Goal: Book appointment/travel/reservation

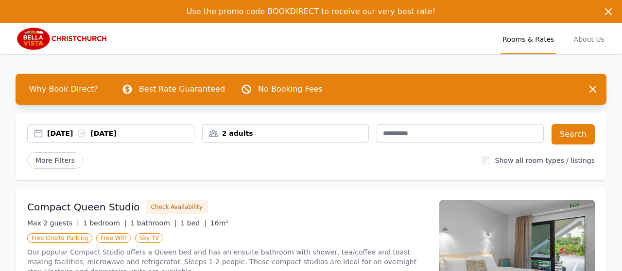
click at [310, 140] on div "2 adults" at bounding box center [285, 133] width 167 height 18
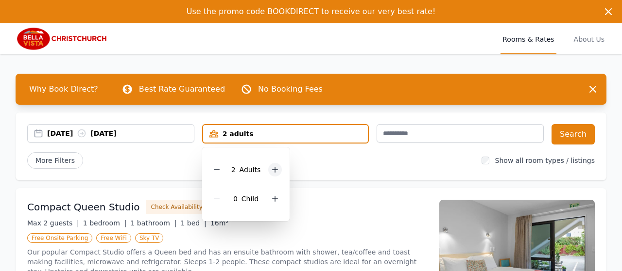
click at [277, 169] on icon at bounding box center [275, 170] width 8 height 8
click at [87, 134] on div "[DATE] [DATE]" at bounding box center [120, 134] width 147 height 10
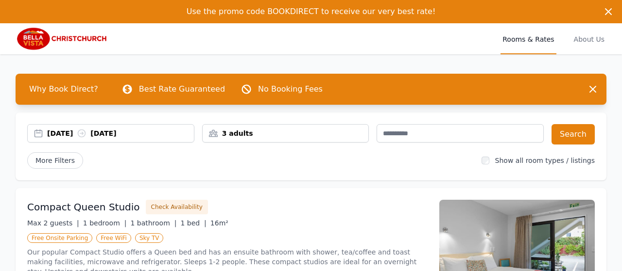
click at [87, 134] on div "[DATE] [DATE]" at bounding box center [120, 134] width 147 height 10
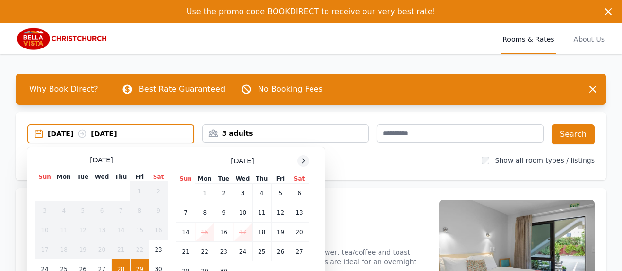
click at [301, 162] on icon at bounding box center [303, 161] width 8 height 8
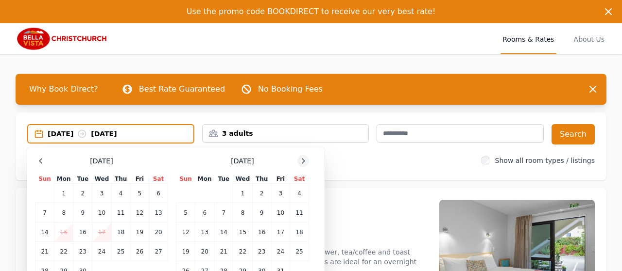
click at [301, 162] on icon at bounding box center [303, 161] width 8 height 8
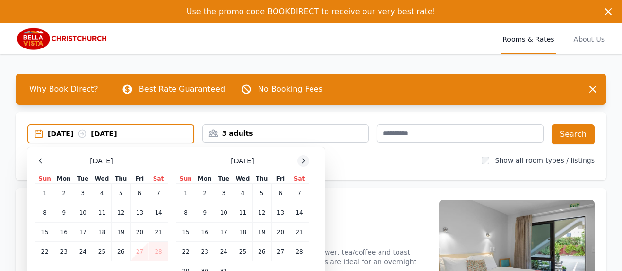
click at [301, 162] on icon at bounding box center [303, 161] width 8 height 8
click at [277, 232] on td "17" at bounding box center [280, 232] width 18 height 19
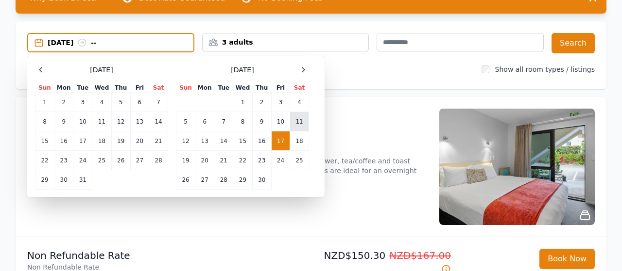
scroll to position [101, 0]
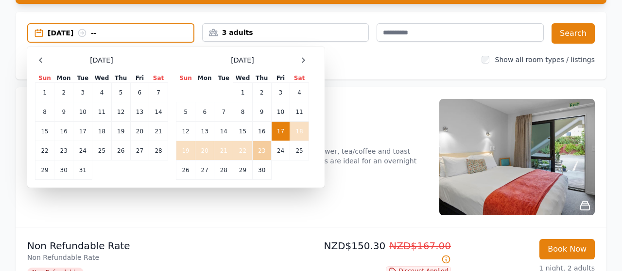
click at [269, 156] on td "23" at bounding box center [261, 150] width 19 height 19
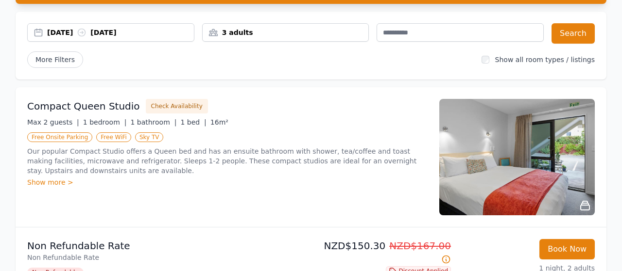
click at [76, 34] on div "[DATE] [DATE]" at bounding box center [120, 33] width 147 height 10
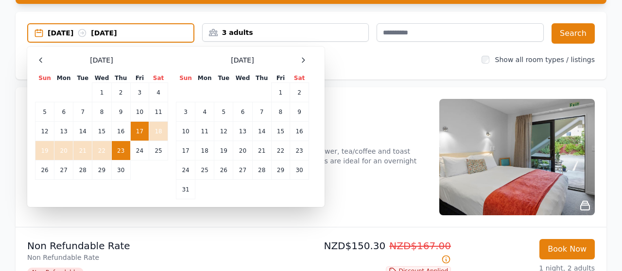
click at [125, 148] on td "23" at bounding box center [120, 150] width 19 height 19
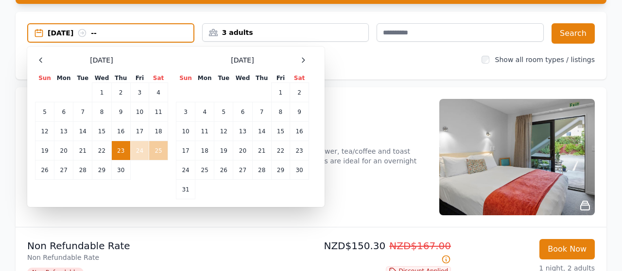
click at [157, 152] on td "25" at bounding box center [158, 150] width 19 height 19
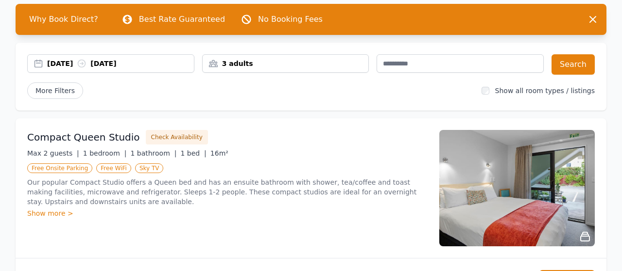
scroll to position [51, 0]
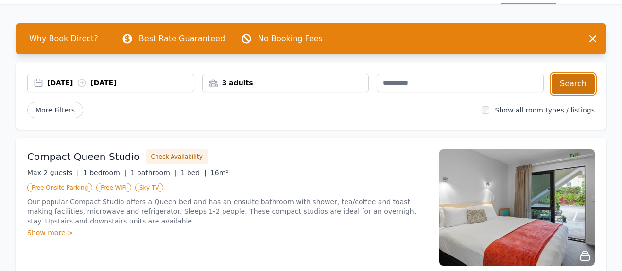
click at [564, 90] on button "Search" at bounding box center [572, 84] width 43 height 20
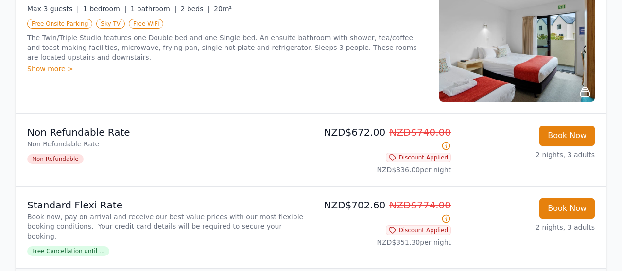
scroll to position [198, 0]
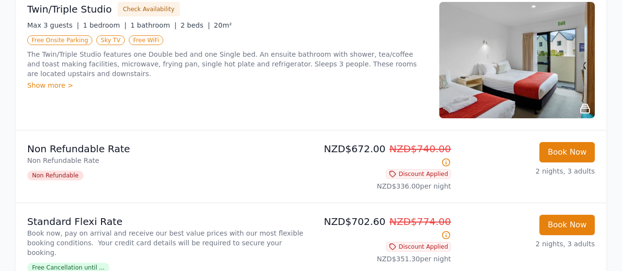
click at [445, 158] on icon at bounding box center [446, 163] width 10 height 10
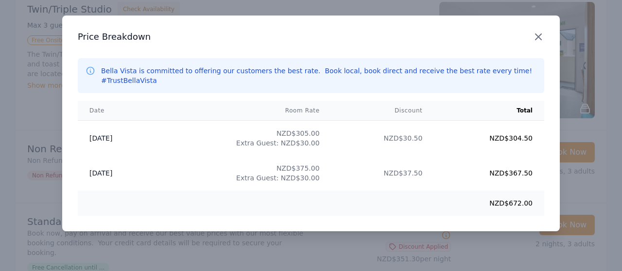
click at [542, 35] on icon "button" at bounding box center [538, 37] width 12 height 12
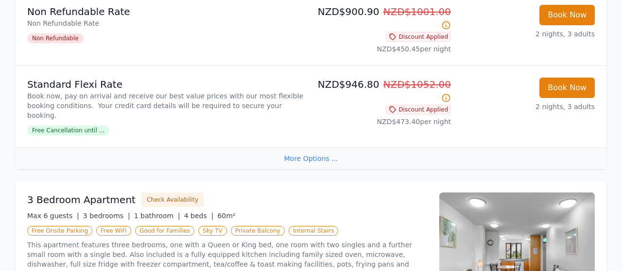
scroll to position [1010, 0]
